Goal: Task Accomplishment & Management: Manage account settings

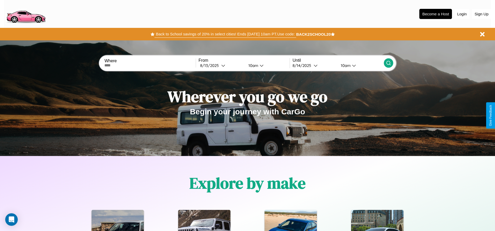
click at [225, 34] on button "Back to School savings of 20% in select cities! Ends [DATE] 10am PT. Use code:" at bounding box center [224, 34] width 141 height 7
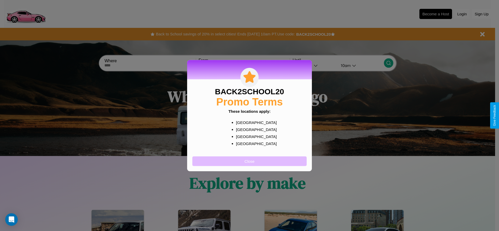
click at [249, 161] on button "Close" at bounding box center [249, 162] width 114 height 10
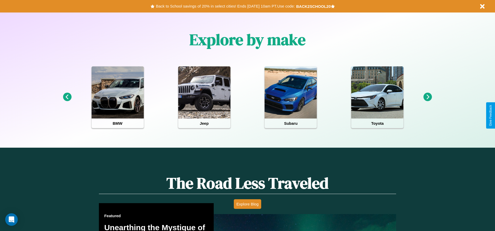
scroll to position [233, 0]
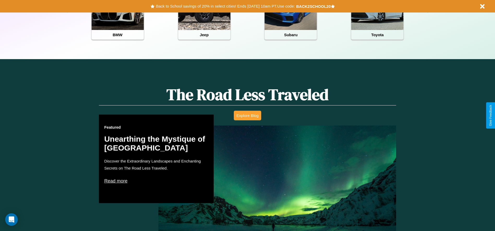
click at [247, 116] on button "Explore Blog" at bounding box center [247, 116] width 27 height 10
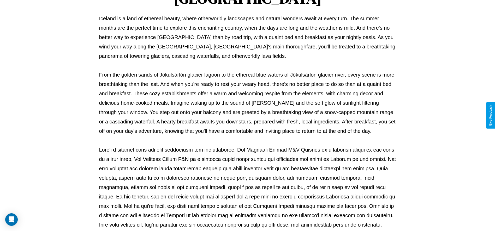
scroll to position [173, 0]
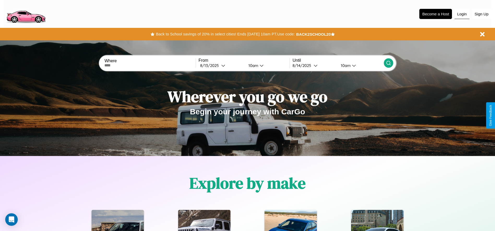
click at [462, 14] on button "Login" at bounding box center [462, 14] width 15 height 10
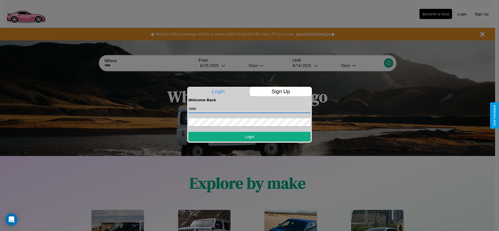
click at [249, 109] on input "text" at bounding box center [249, 109] width 122 height 8
type input "**********"
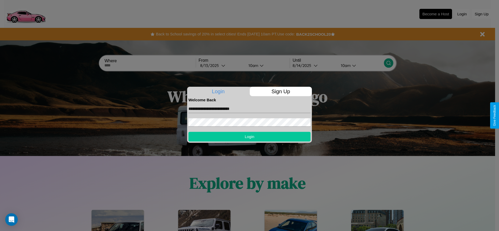
click at [249, 137] on button "Login" at bounding box center [249, 137] width 122 height 10
